Goal: Find specific page/section: Find specific page/section

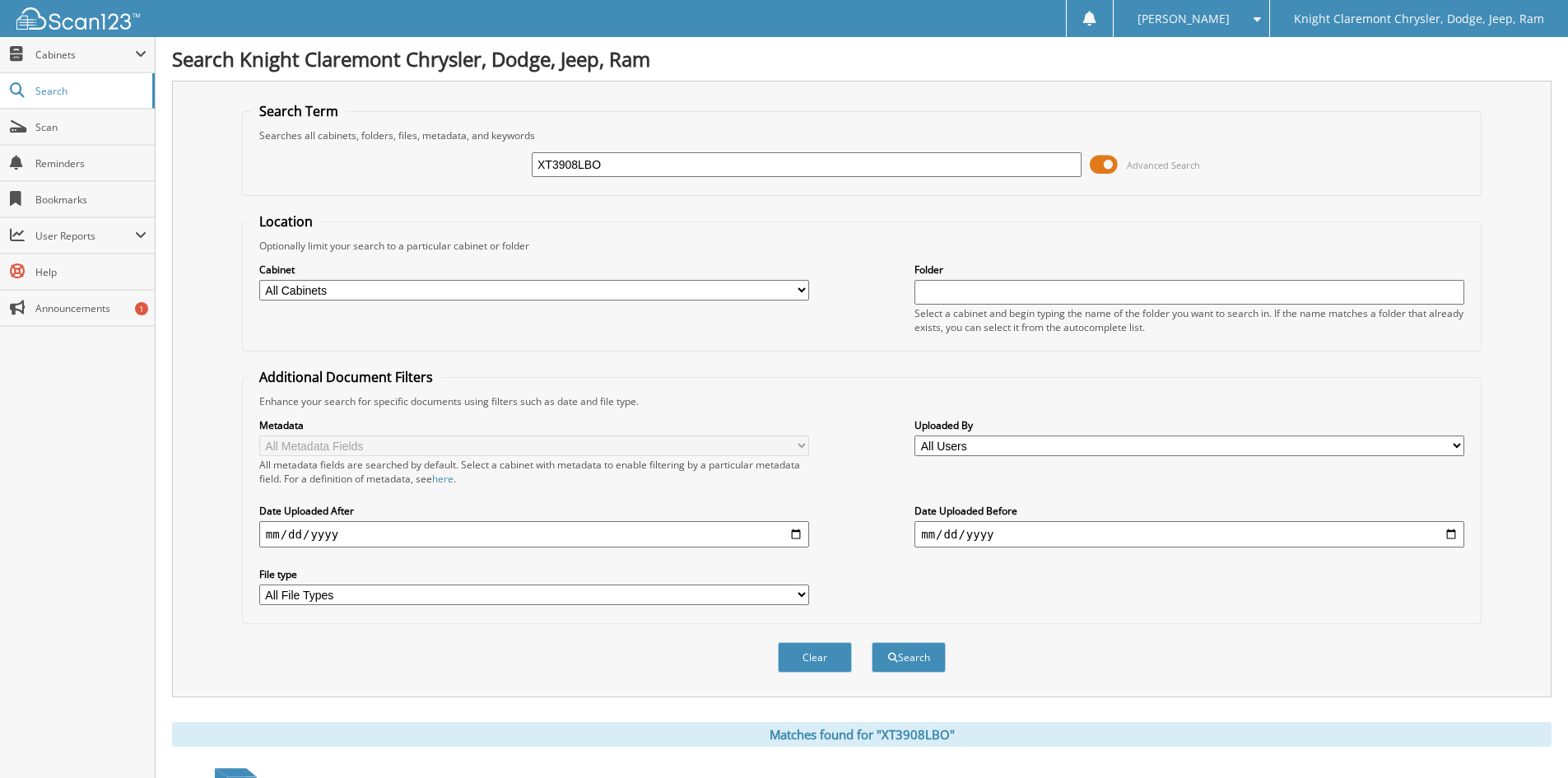
drag, startPoint x: 658, startPoint y: 168, endPoint x: 438, endPoint y: 140, distance: 221.8
click at [438, 140] on fieldset "Search Term Searches all cabinets, folders, files, metadata, and keywords XT390…" at bounding box center [862, 148] width 1240 height 94
type input "bc0529"
click at [872, 642] on button "Search" at bounding box center [909, 657] width 74 height 30
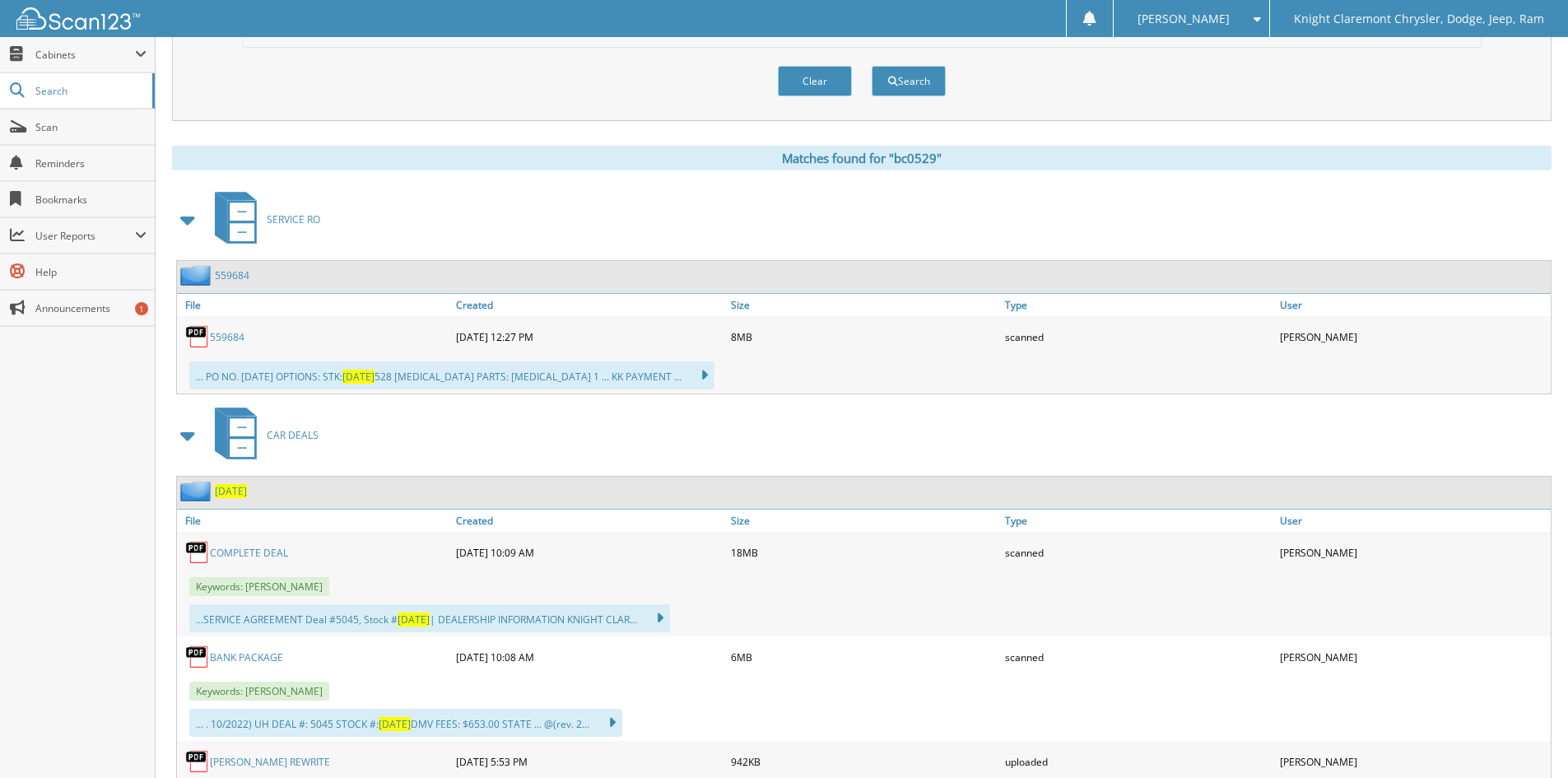
scroll to position [658, 0]
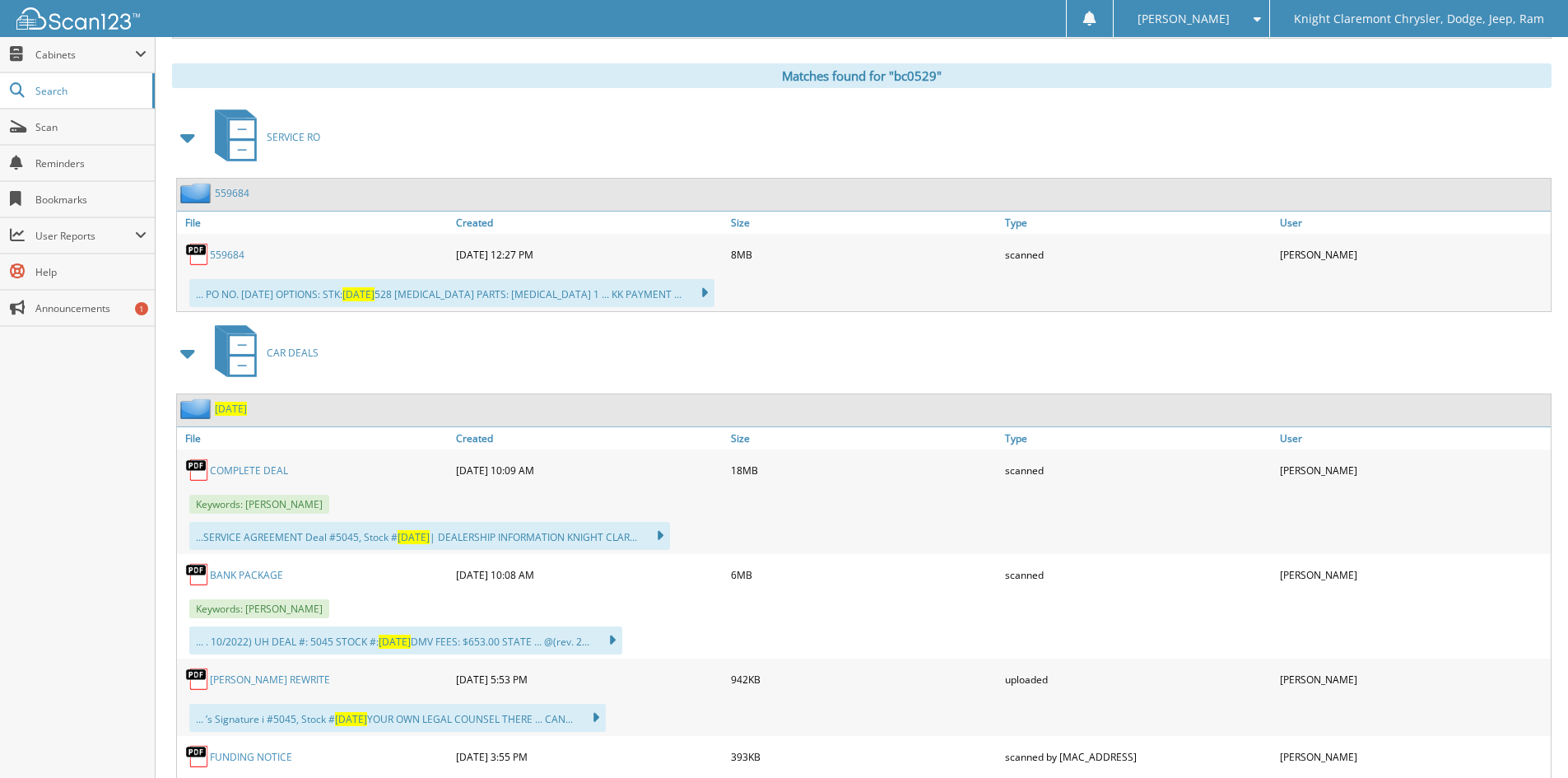
click at [250, 468] on link "COMPLETE DEAL" at bounding box center [249, 470] width 78 height 14
click at [47, 132] on span "Scan" at bounding box center [91, 127] width 112 height 14
